Goal: Information Seeking & Learning: Learn about a topic

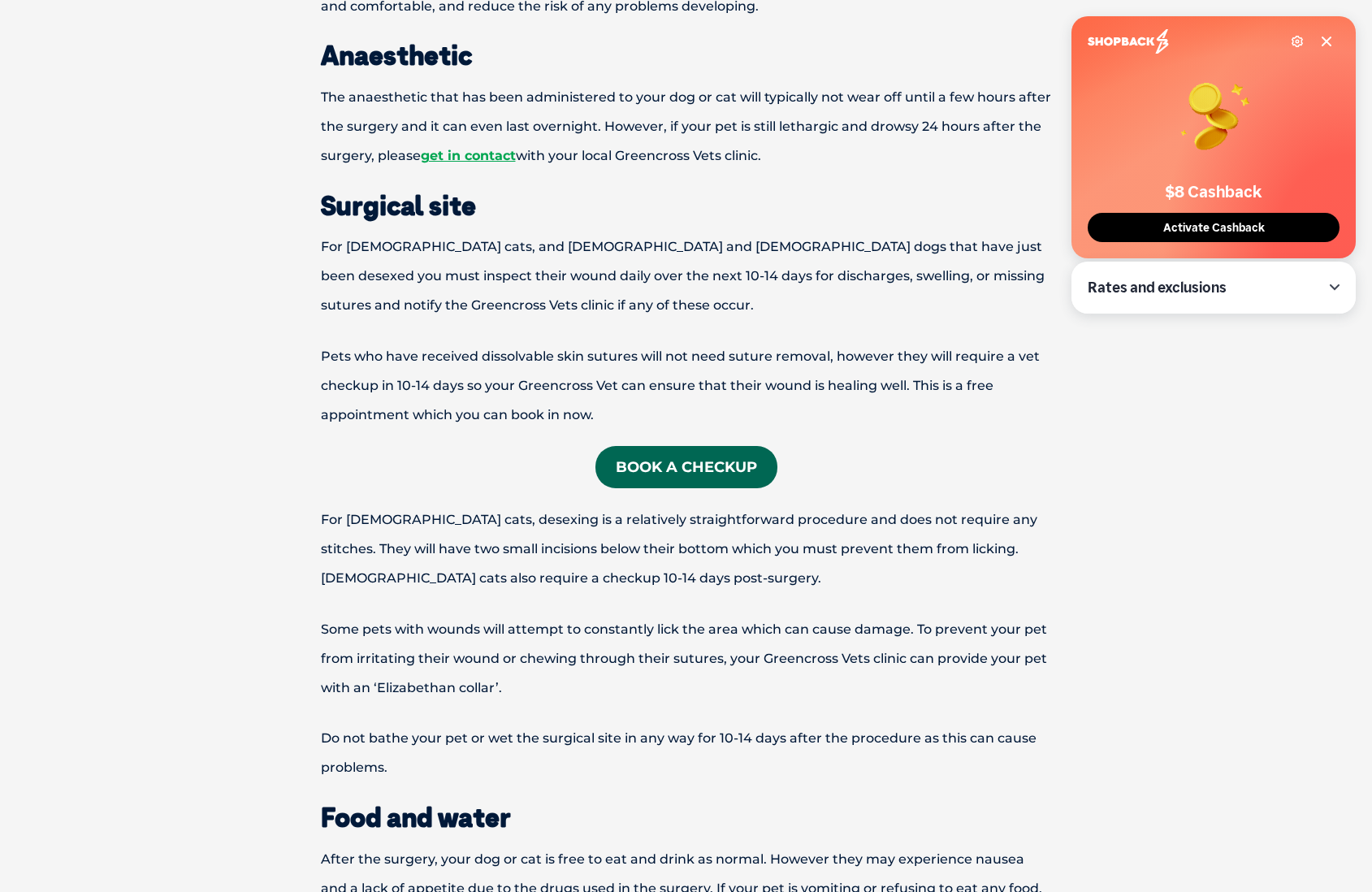
scroll to position [975, 0]
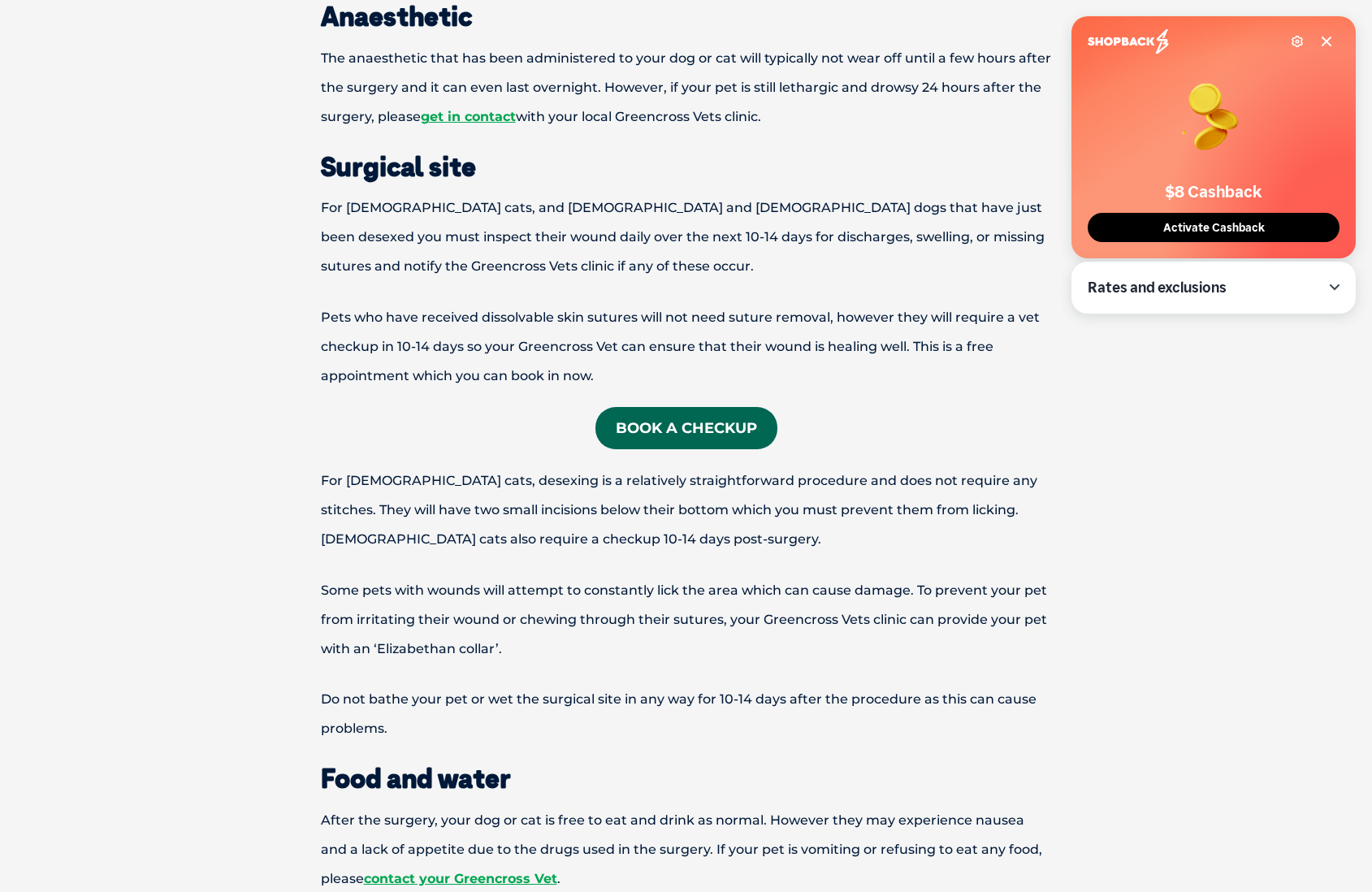
click at [1327, 43] on icon at bounding box center [1326, 41] width 13 height 13
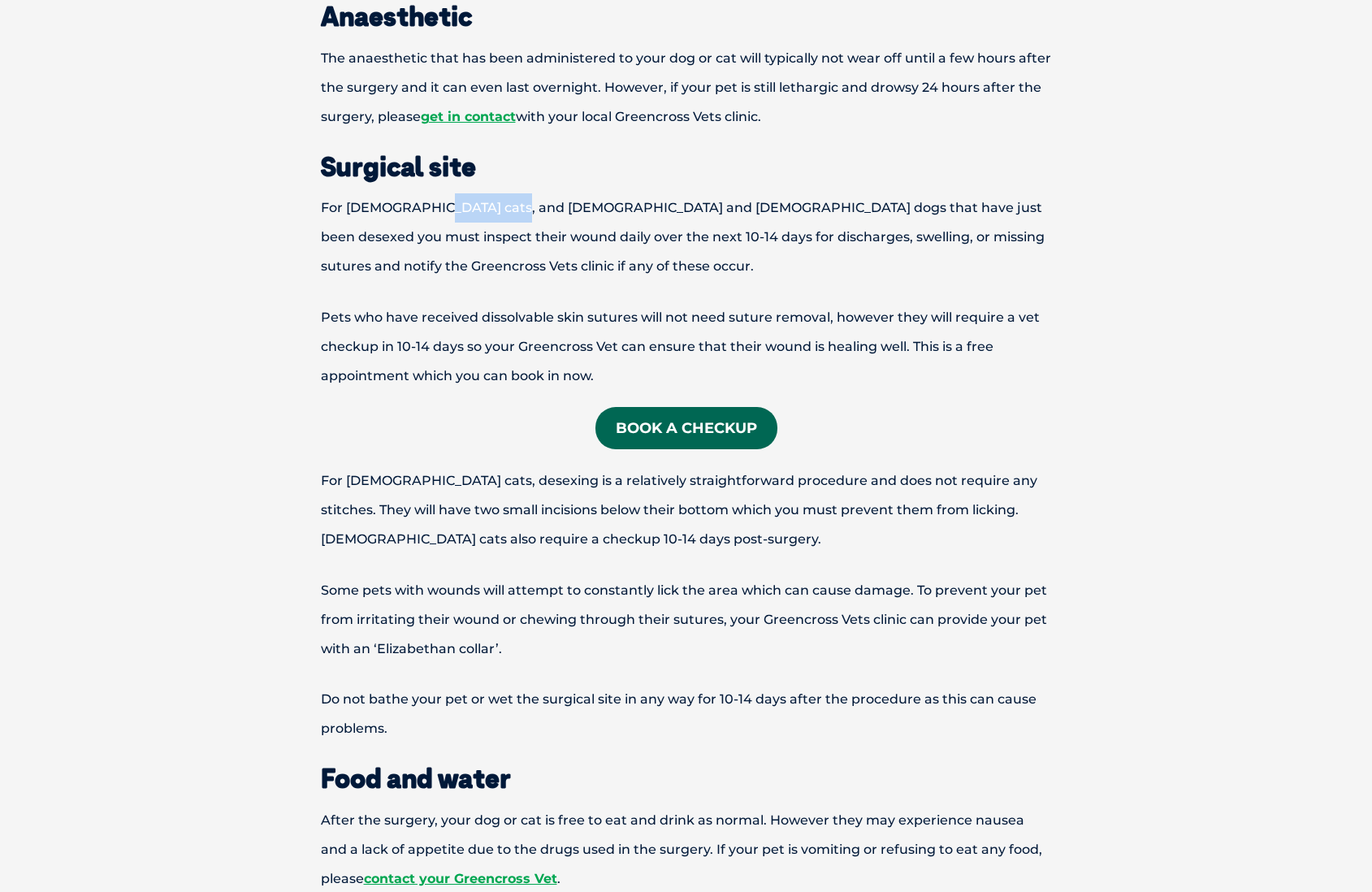
drag, startPoint x: 428, startPoint y: 212, endPoint x: 500, endPoint y: 212, distance: 72.0
click at [498, 213] on p "For [DEMOGRAPHIC_DATA] cats, and [DEMOGRAPHIC_DATA] and [DEMOGRAPHIC_DATA] dogs…" at bounding box center [686, 237] width 845 height 88
click at [520, 204] on p "For [DEMOGRAPHIC_DATA] cats, and [DEMOGRAPHIC_DATA] and [DEMOGRAPHIC_DATA] dogs…" at bounding box center [686, 237] width 845 height 88
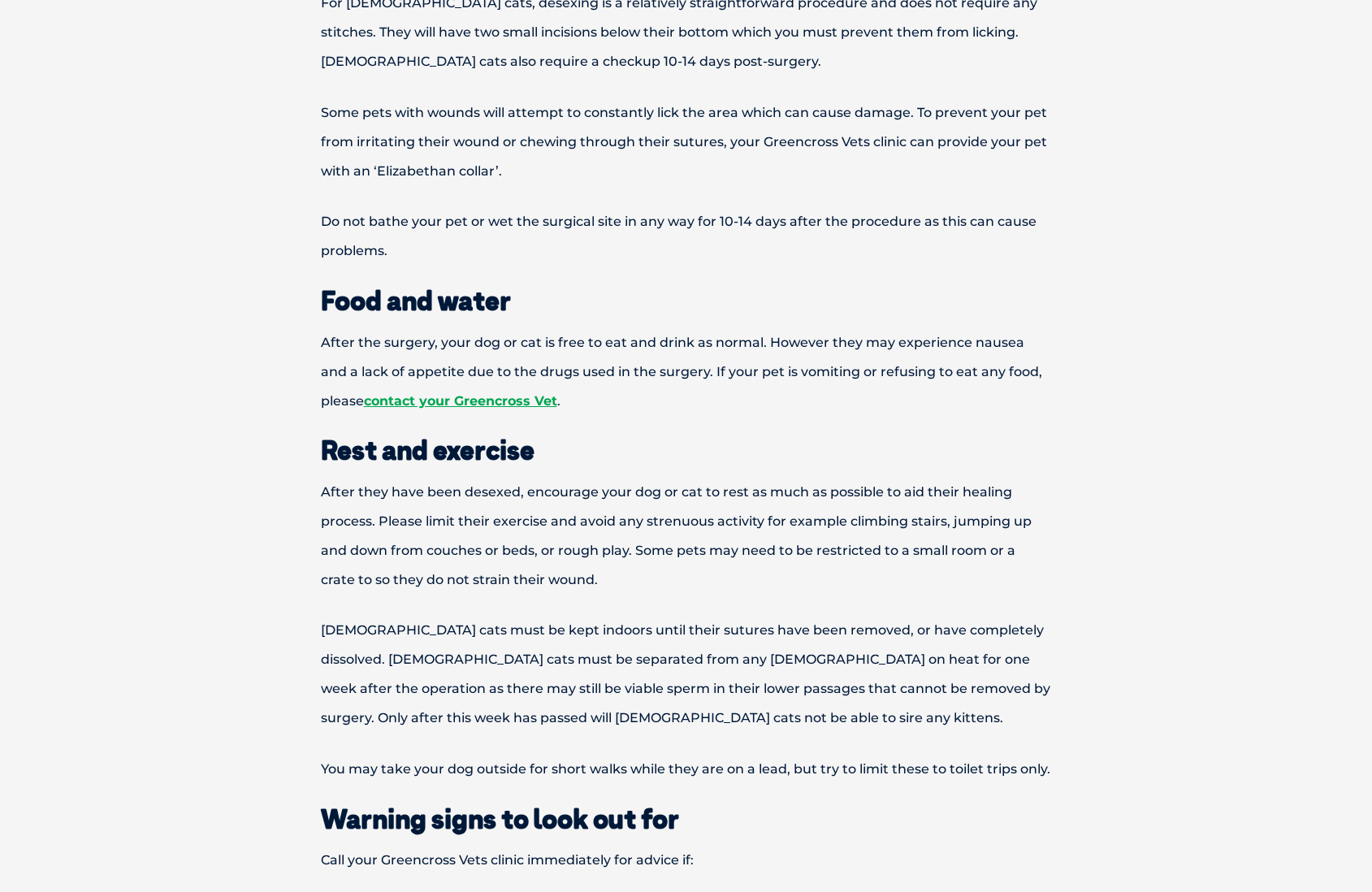
scroll to position [1462, 0]
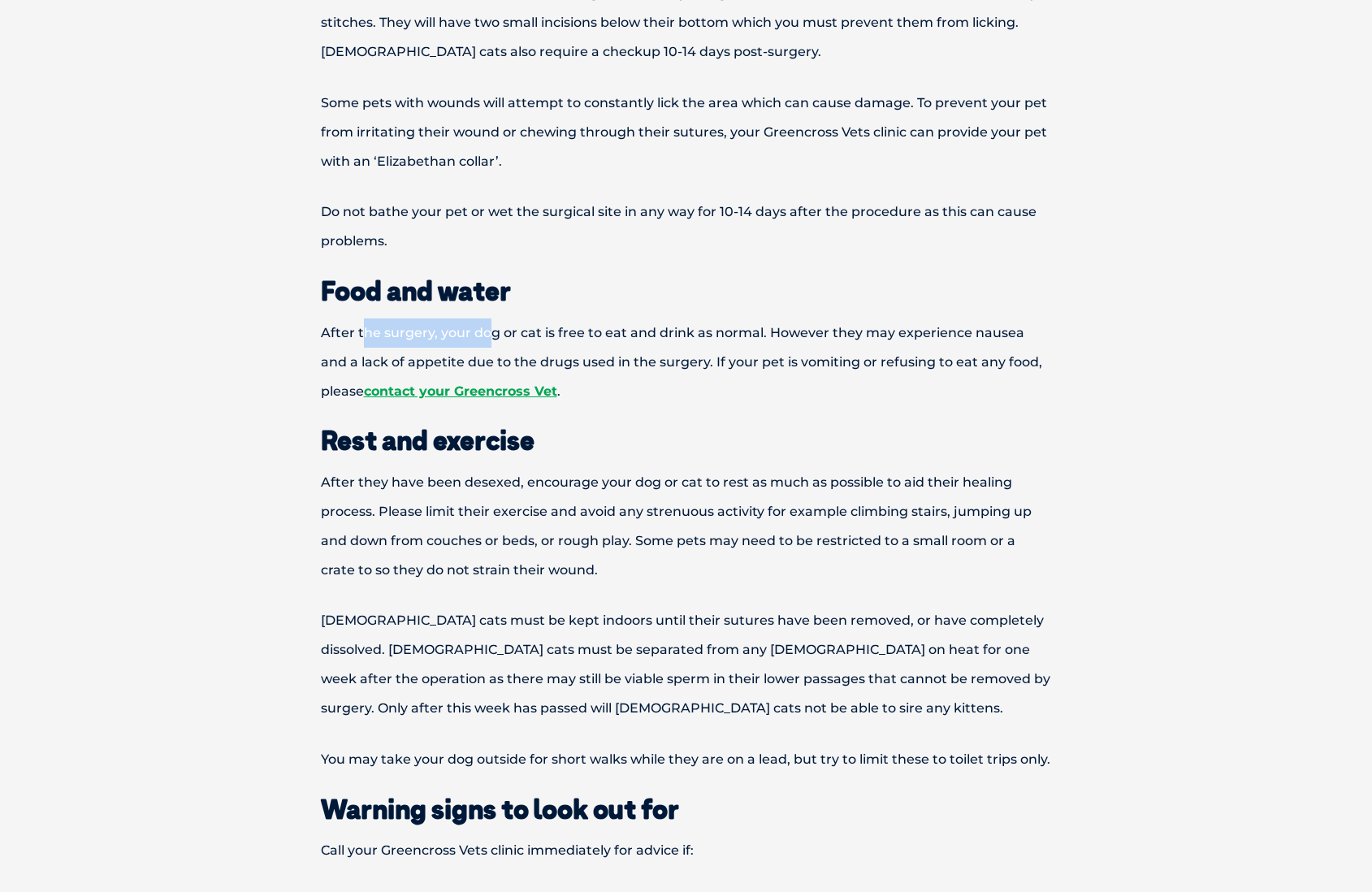
drag, startPoint x: 361, startPoint y: 341, endPoint x: 501, endPoint y: 340, distance: 140.0
click at [489, 344] on p "After the surgery, your dog or cat is free to eat and drink as normal. However …" at bounding box center [686, 362] width 845 height 88
click at [507, 337] on p "After the surgery, your dog or cat is free to eat and drink as normal. However …" at bounding box center [686, 362] width 845 height 88
drag, startPoint x: 500, startPoint y: 358, endPoint x: 556, endPoint y: 358, distance: 56.0
click at [555, 358] on p "After the surgery, your dog or cat is free to eat and drink as normal. However …" at bounding box center [686, 362] width 845 height 88
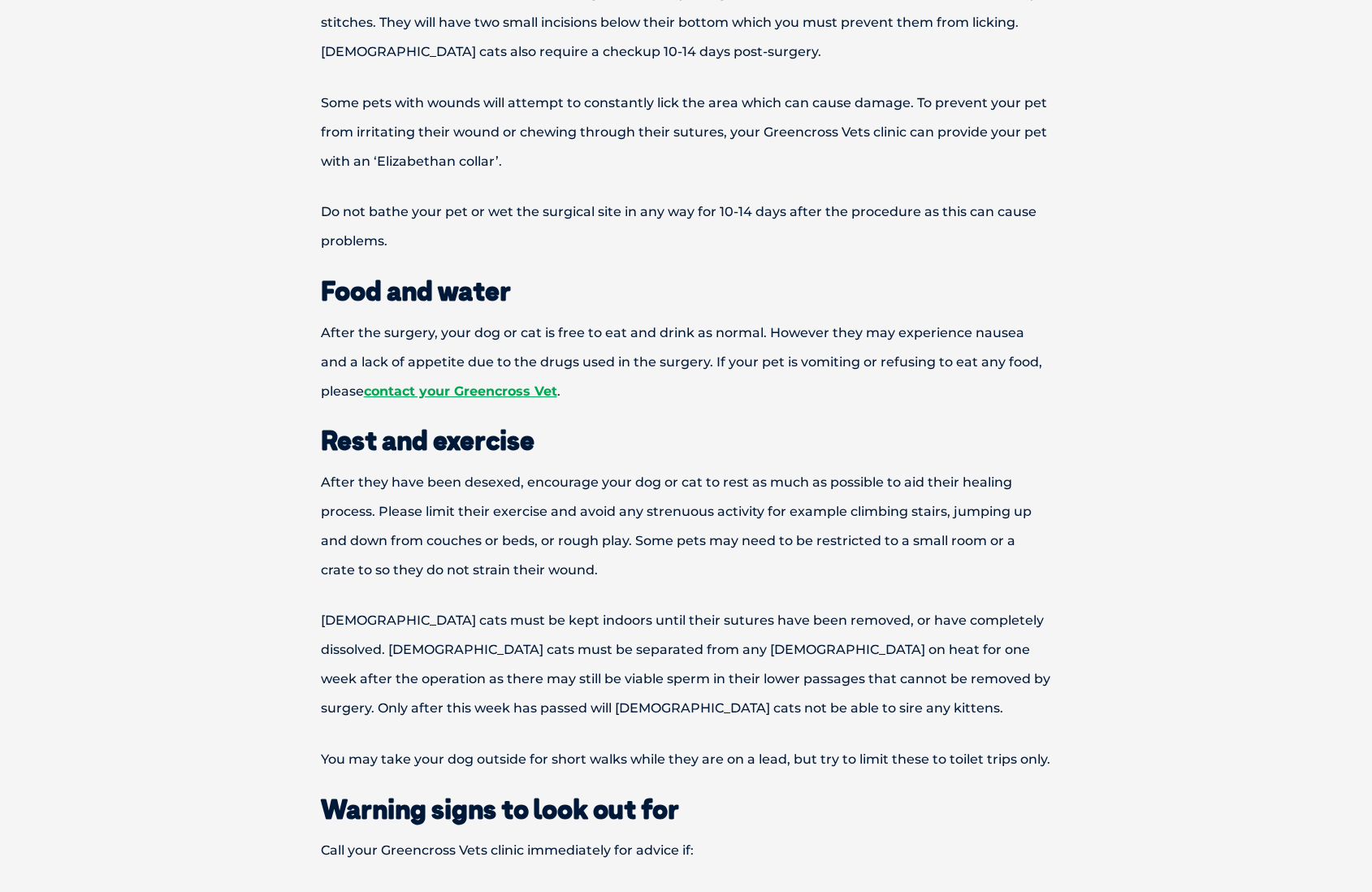
click at [579, 358] on p "After the surgery, your dog or cat is free to eat and drink as normal. However …" at bounding box center [686, 362] width 845 height 88
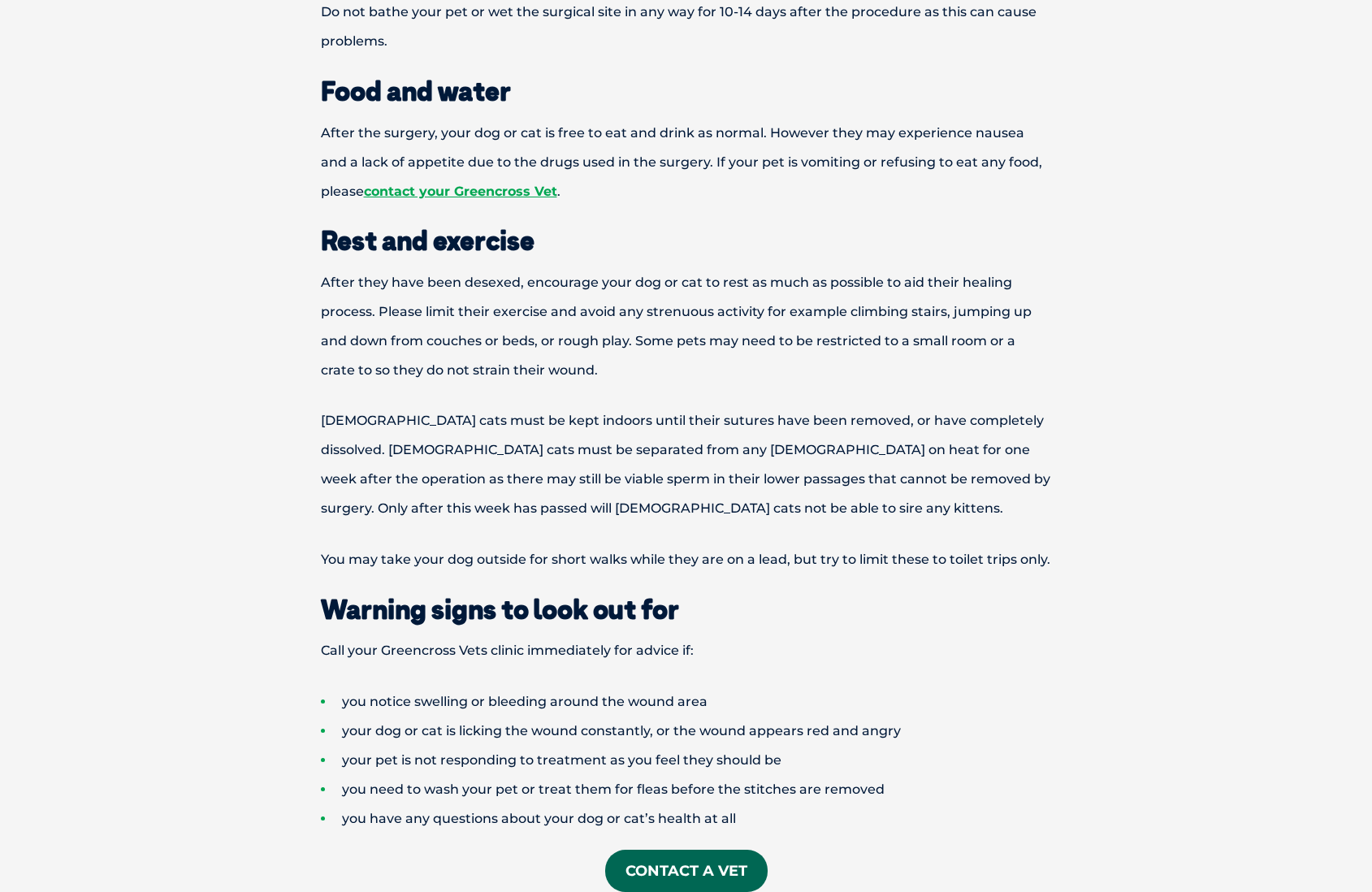
scroll to position [1706, 0]
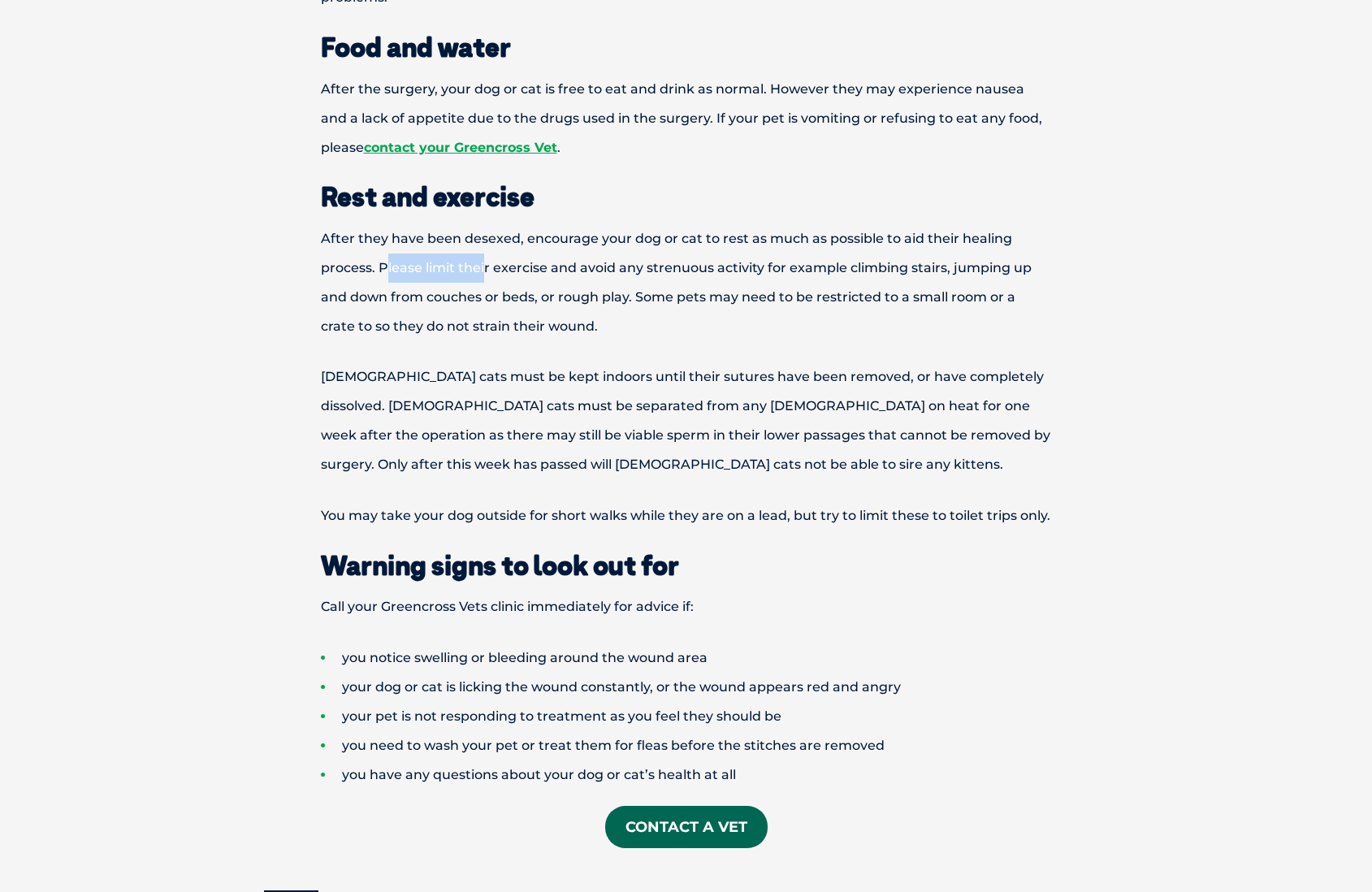
drag, startPoint x: 443, startPoint y: 270, endPoint x: 511, endPoint y: 267, distance: 68.1
click at [497, 268] on p "After they have been desexed, encourage your dog or cat to rest as much as poss…" at bounding box center [686, 283] width 845 height 117
click at [519, 265] on p "After they have been desexed, encourage your dog or cat to rest as much as poss…" at bounding box center [686, 283] width 845 height 117
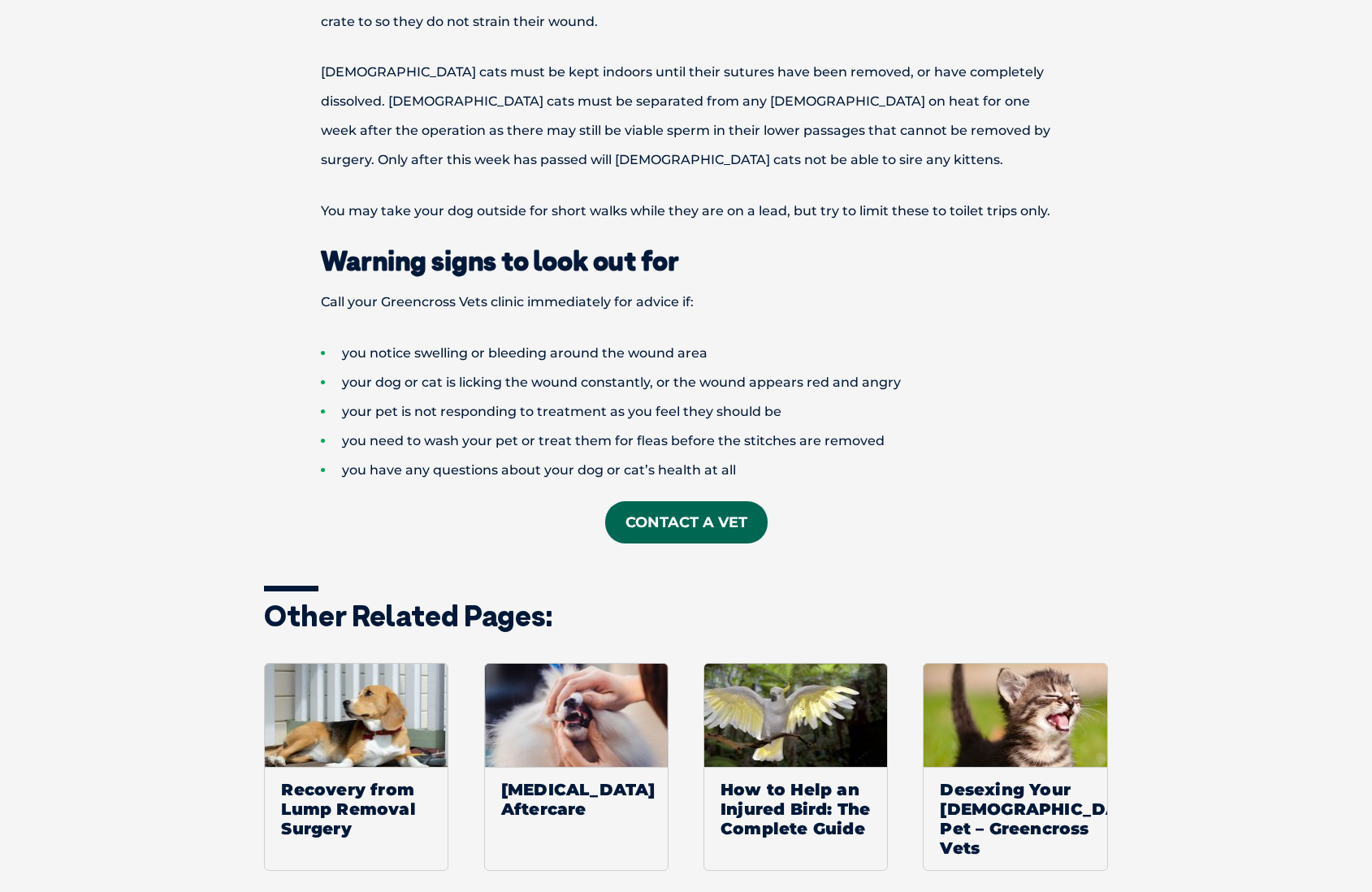
scroll to position [2112, 0]
